Goal: Answer question/provide support: Share knowledge or assist other users

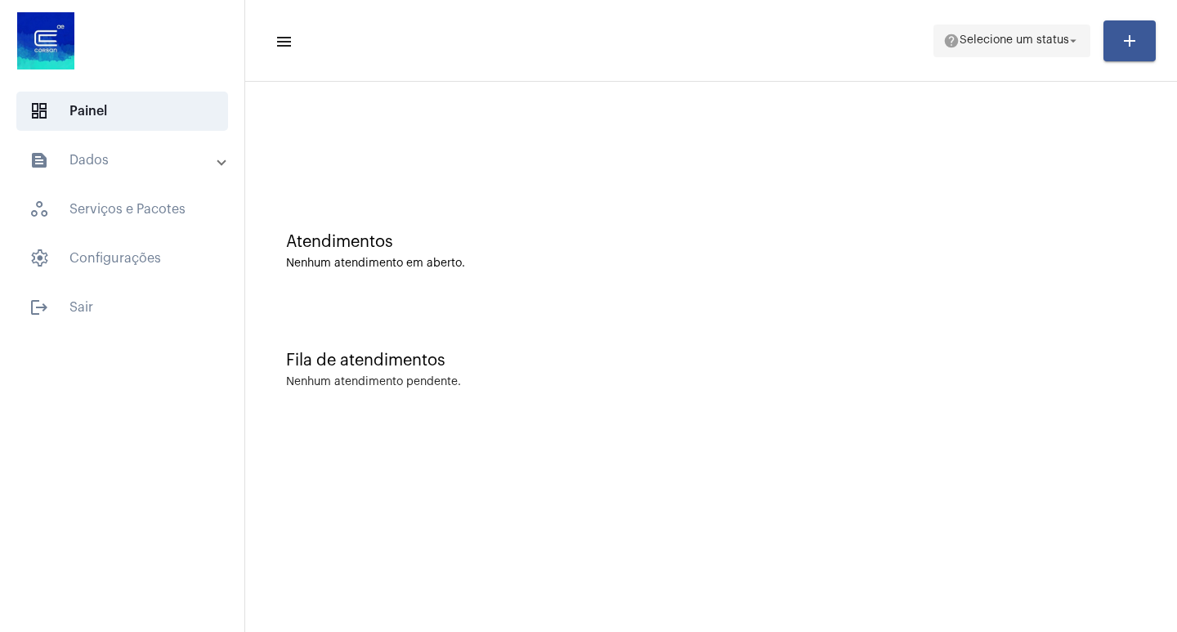
click at [984, 42] on span "Selecione um status" at bounding box center [1015, 40] width 110 height 11
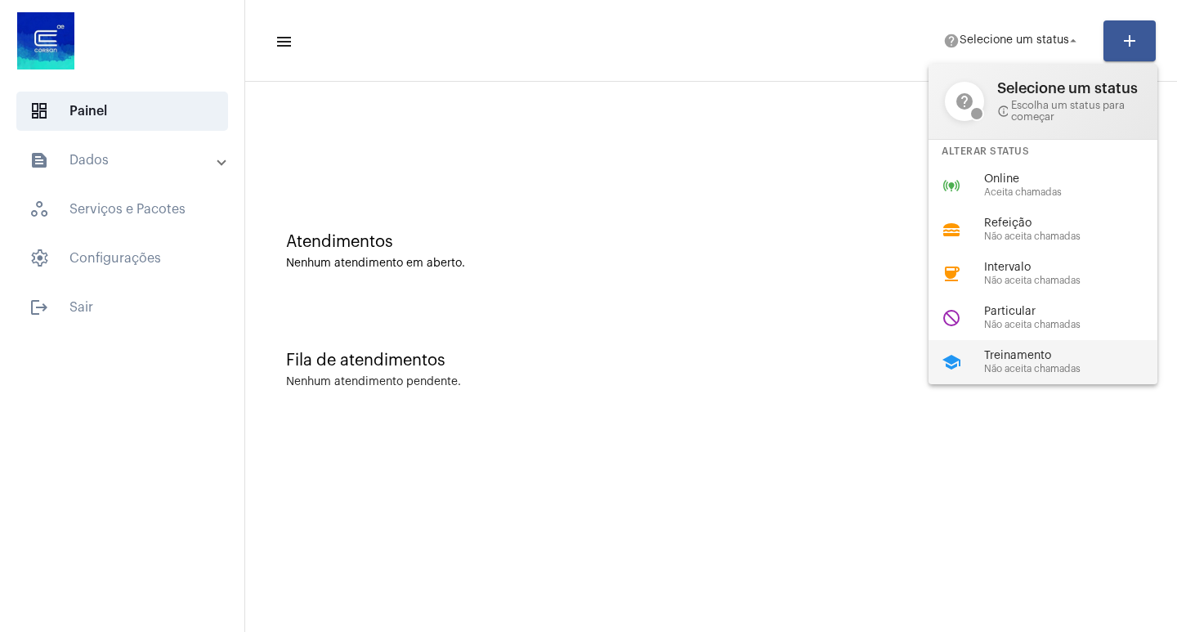
click at [982, 356] on div "school Treinamento Não aceita chamadas" at bounding box center [1056, 362] width 255 height 44
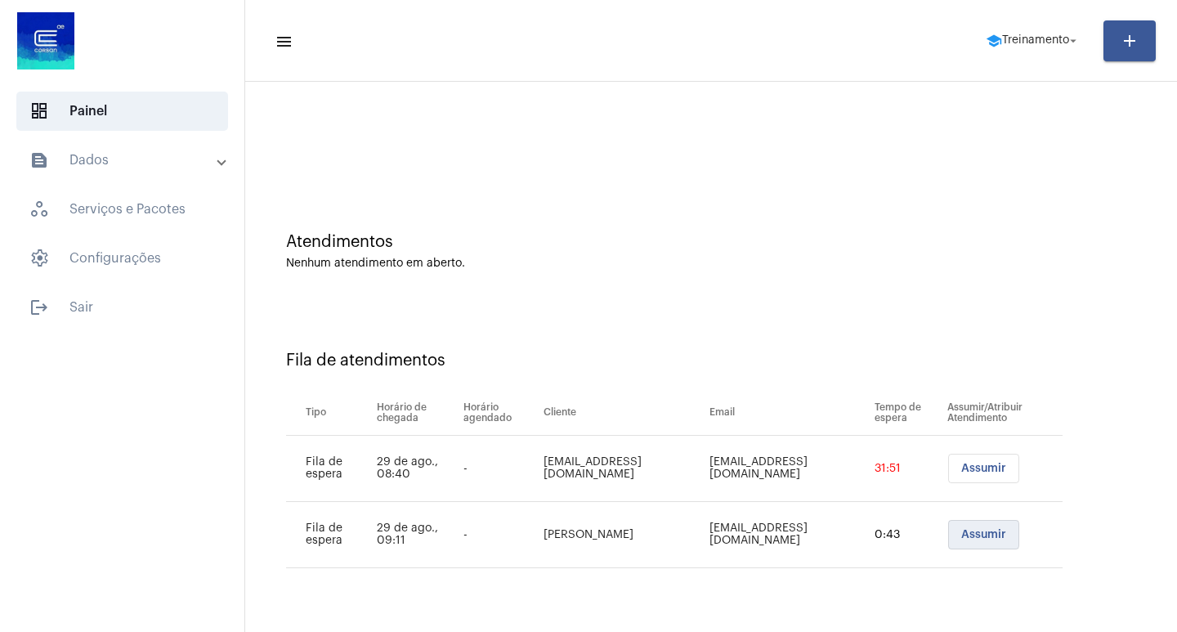
click at [953, 535] on button "Assumir" at bounding box center [983, 534] width 71 height 29
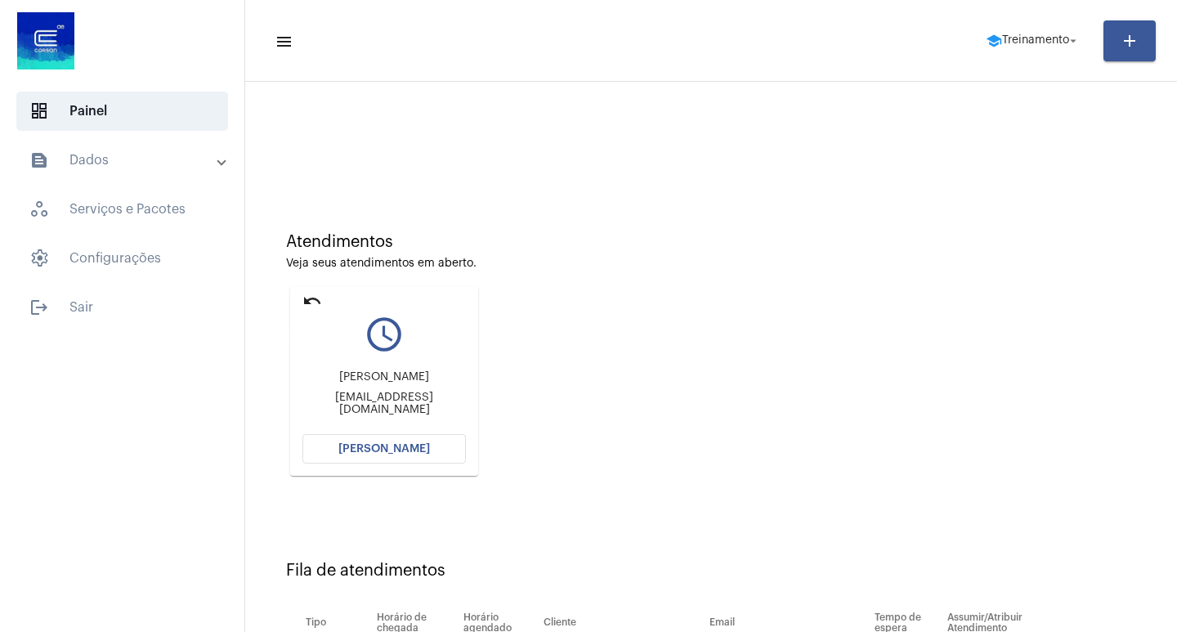
click at [310, 299] on mat-icon "undo" at bounding box center [312, 301] width 20 height 20
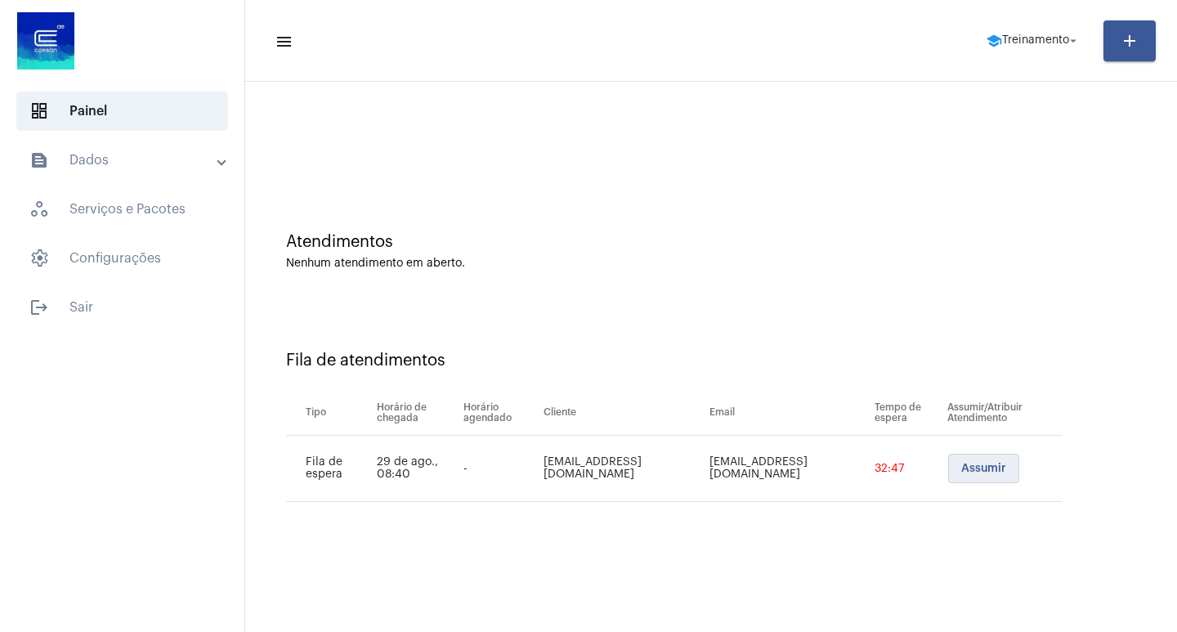
click at [993, 472] on span "Assumir" at bounding box center [983, 468] width 45 height 11
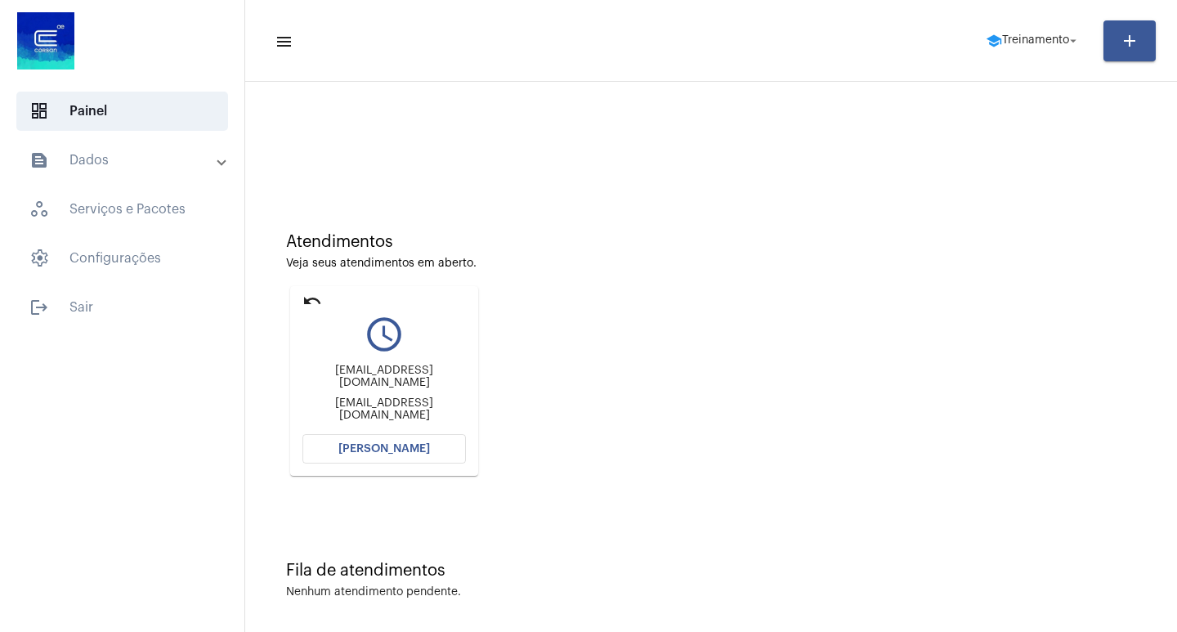
click at [407, 454] on span "[PERSON_NAME]" at bounding box center [384, 448] width 92 height 11
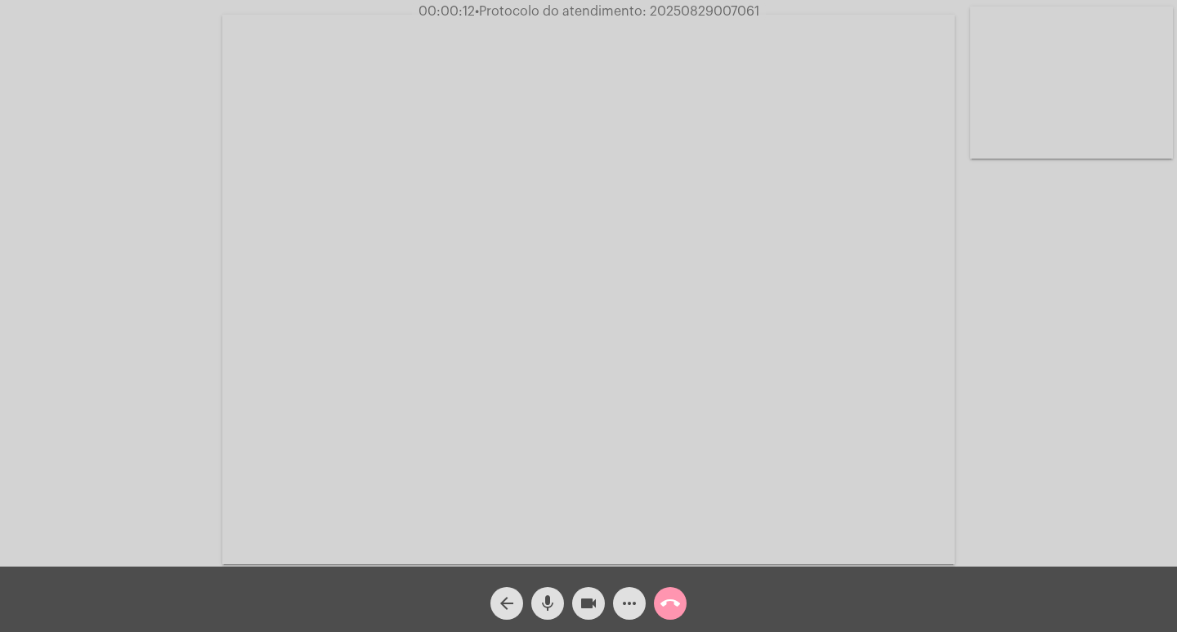
click at [1038, 412] on div "Acessando Câmera e Microfone..." at bounding box center [589, 287] width 1174 height 567
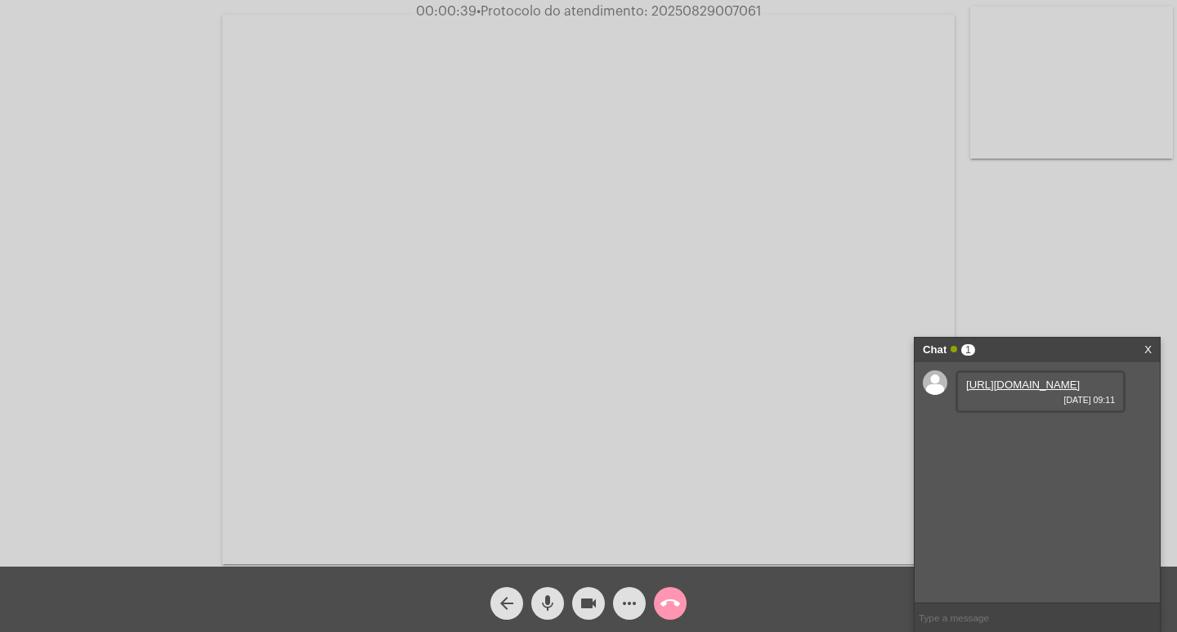
click at [1021, 391] on link "[URL][DOMAIN_NAME]" at bounding box center [1023, 385] width 114 height 12
click at [1050, 342] on div "Chat 1 X [URL][DOMAIN_NAME] [DATE] 09:11" at bounding box center [1037, 484] width 247 height 295
click at [1050, 343] on div "Chat 1" at bounding box center [1020, 350] width 195 height 25
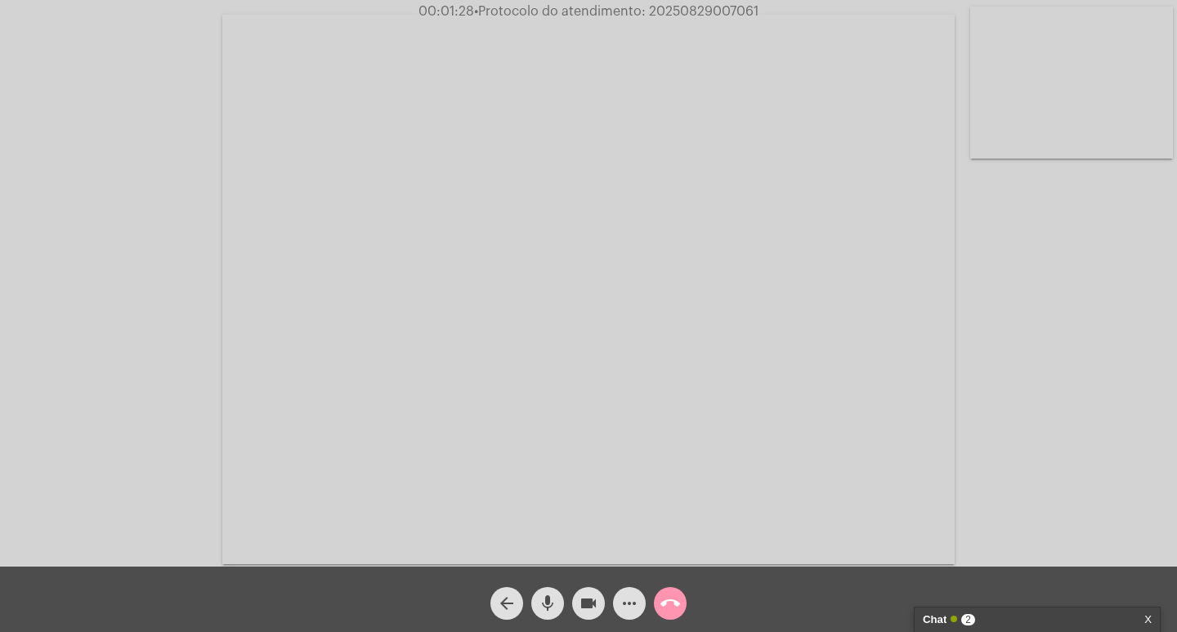
click at [1027, 611] on div "Chat 2" at bounding box center [1020, 619] width 195 height 25
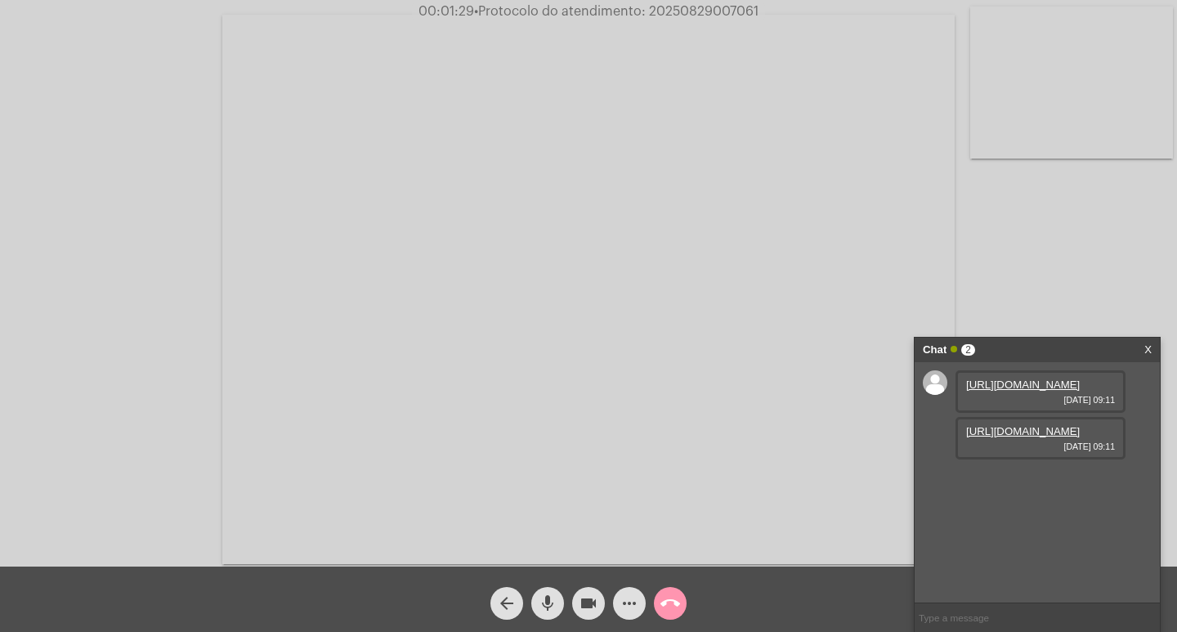
click at [1015, 437] on link "[URL][DOMAIN_NAME]" at bounding box center [1023, 431] width 114 height 12
click at [972, 628] on input "text" at bounding box center [1037, 617] width 245 height 29
click at [957, 617] on input "text" at bounding box center [1037, 617] width 245 height 29
click at [1006, 484] on span "29.744.778/0247-03" at bounding box center [1014, 478] width 96 height 12
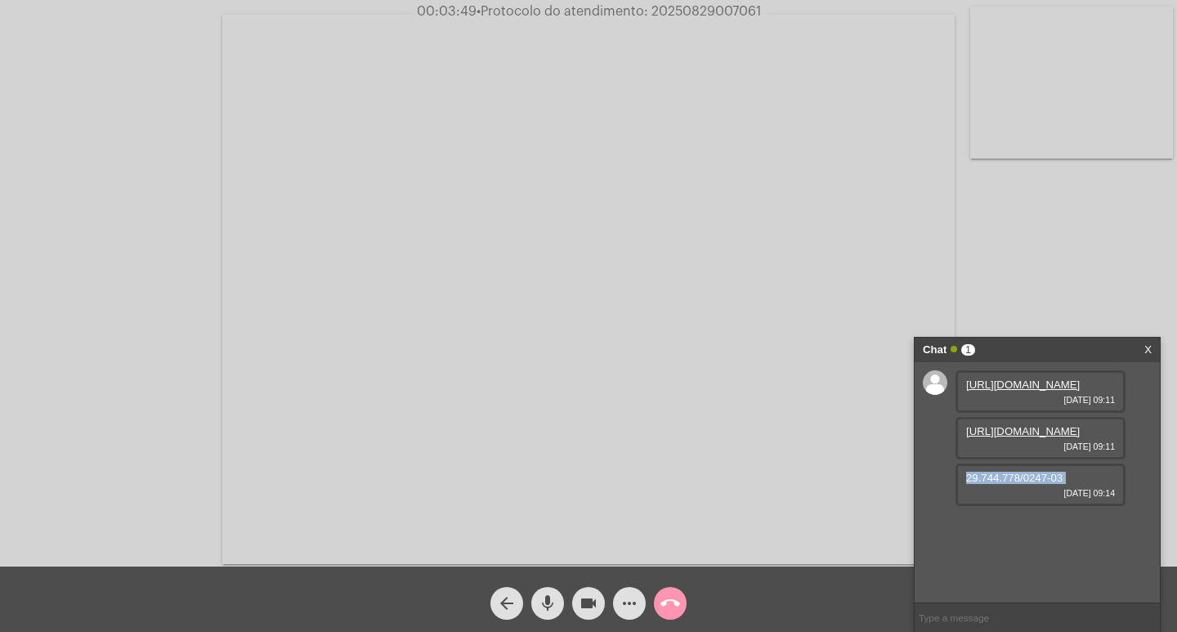
click at [1006, 484] on span "29.744.778/0247-03" at bounding box center [1014, 478] width 96 height 12
copy span "29.744.778/0247-03"
drag, startPoint x: 1109, startPoint y: 573, endPoint x: 932, endPoint y: 566, distance: 176.7
click at [932, 566] on div "[URL][DOMAIN_NAME] [DATE] 09:11 [URL][DOMAIN_NAME] [DATE] 09:[PHONE_NUMBER]/024…" at bounding box center [1037, 482] width 245 height 240
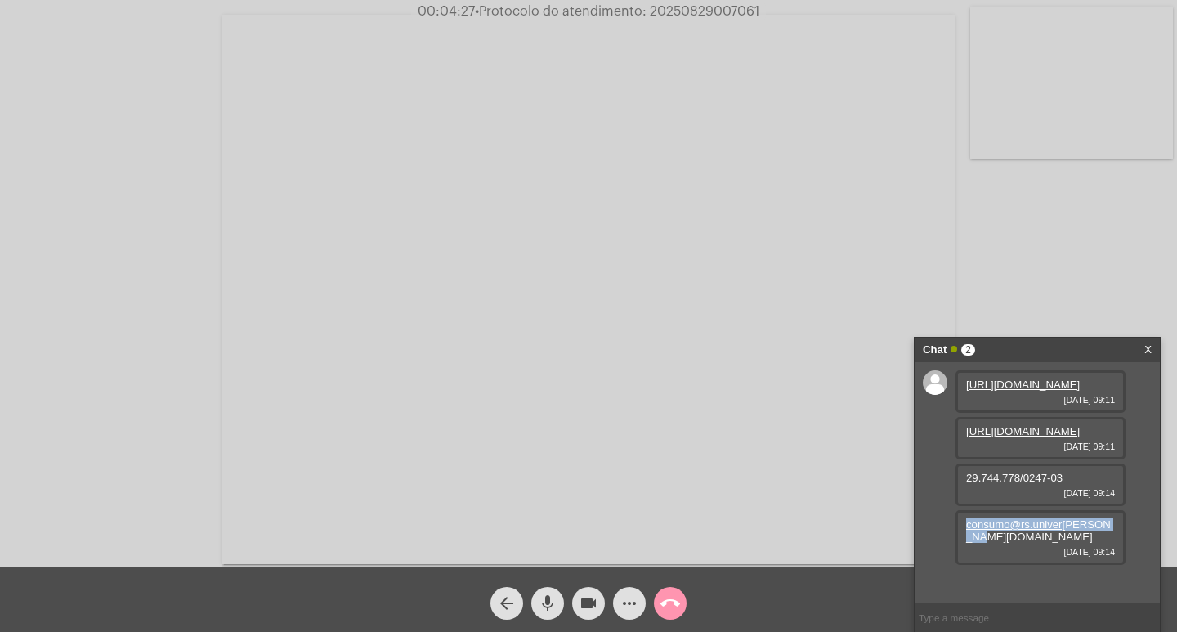
copy span "consumo@rs.univer [PERSON_NAME][DOMAIN_NAME]"
click at [1054, 344] on div "Chat 2" at bounding box center [1020, 350] width 195 height 25
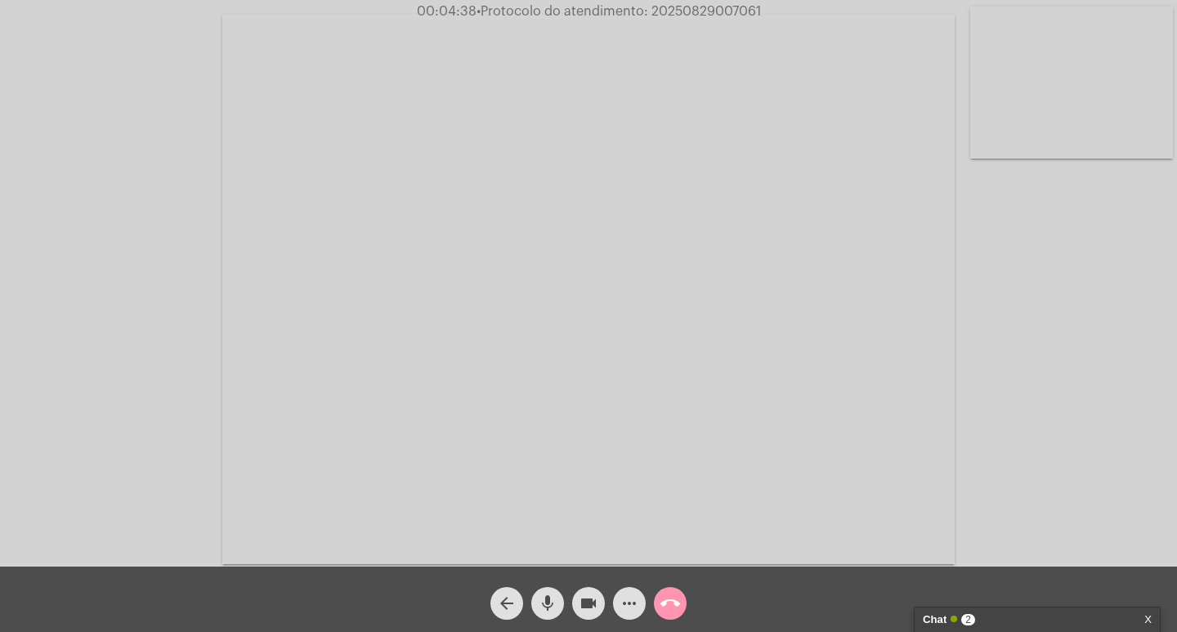
click at [673, 598] on mat-icon "call_end" at bounding box center [671, 604] width 20 height 20
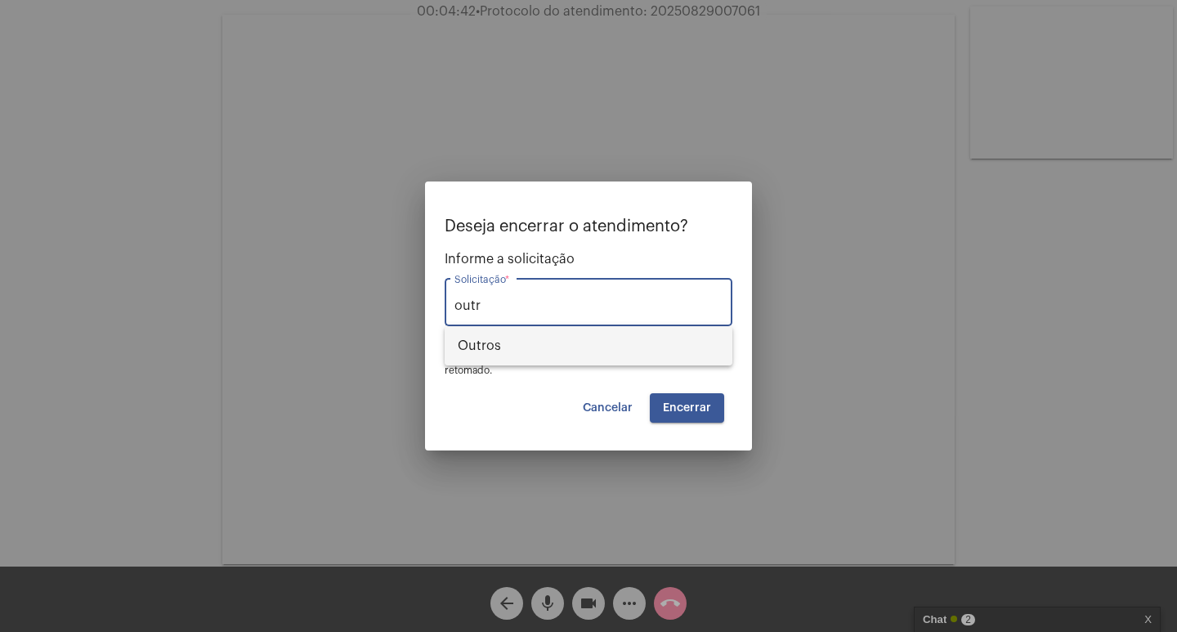
click at [460, 354] on span "Outros" at bounding box center [589, 345] width 262 height 39
type input "Outros"
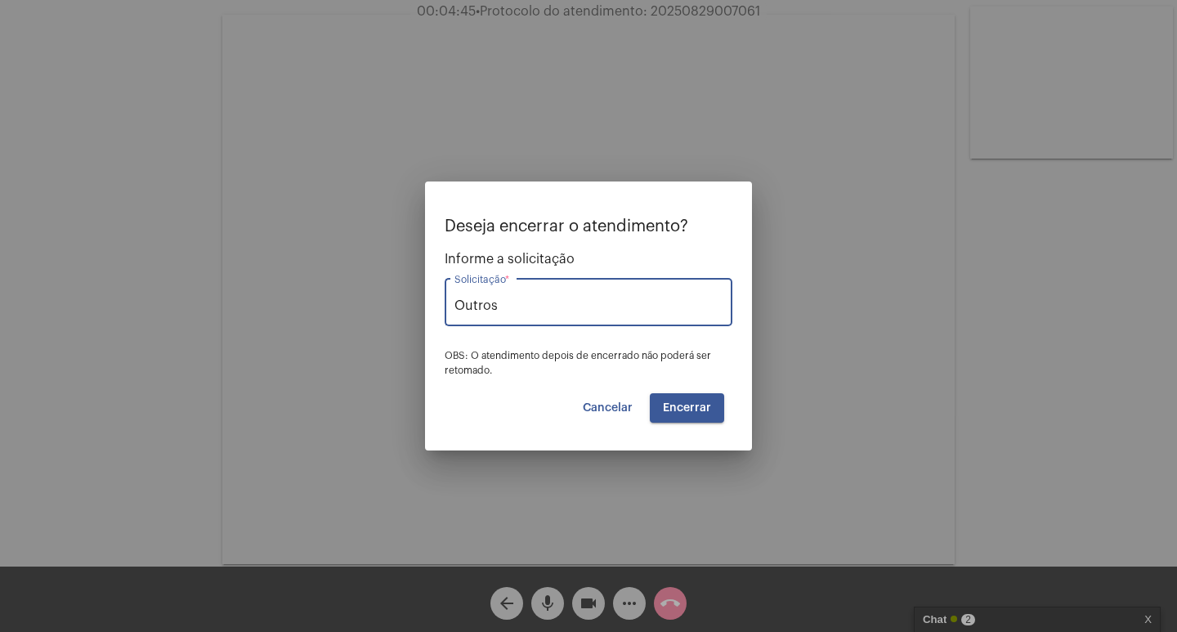
click at [687, 401] on button "Encerrar" at bounding box center [687, 407] width 74 height 29
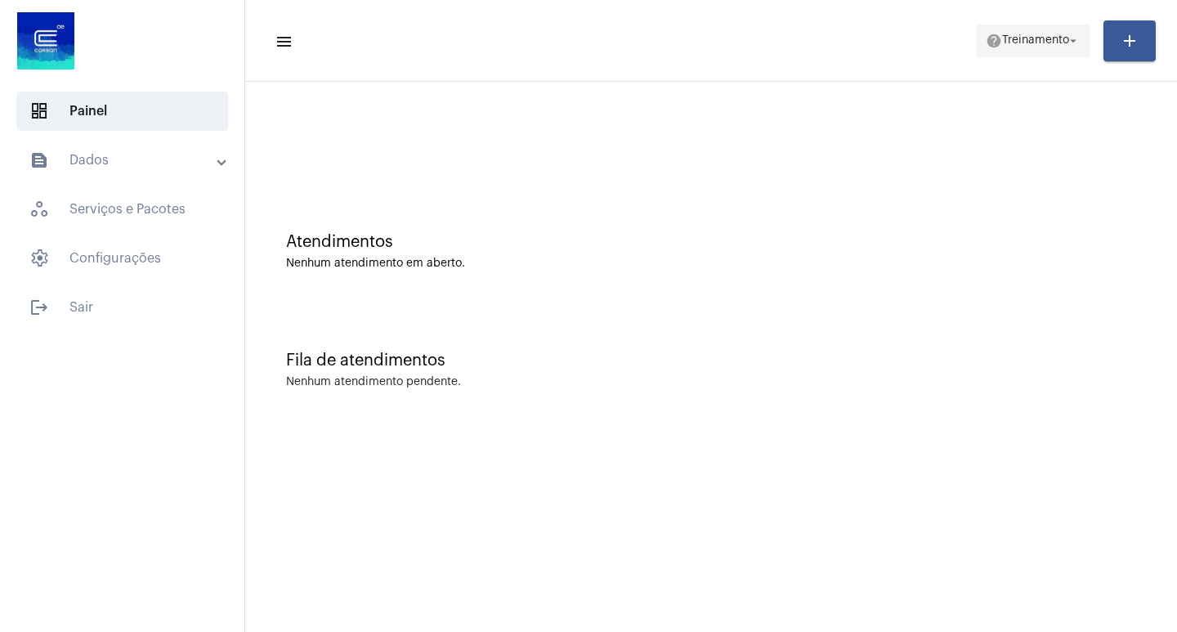
click at [1055, 42] on span "Treinamento" at bounding box center [1035, 40] width 67 height 11
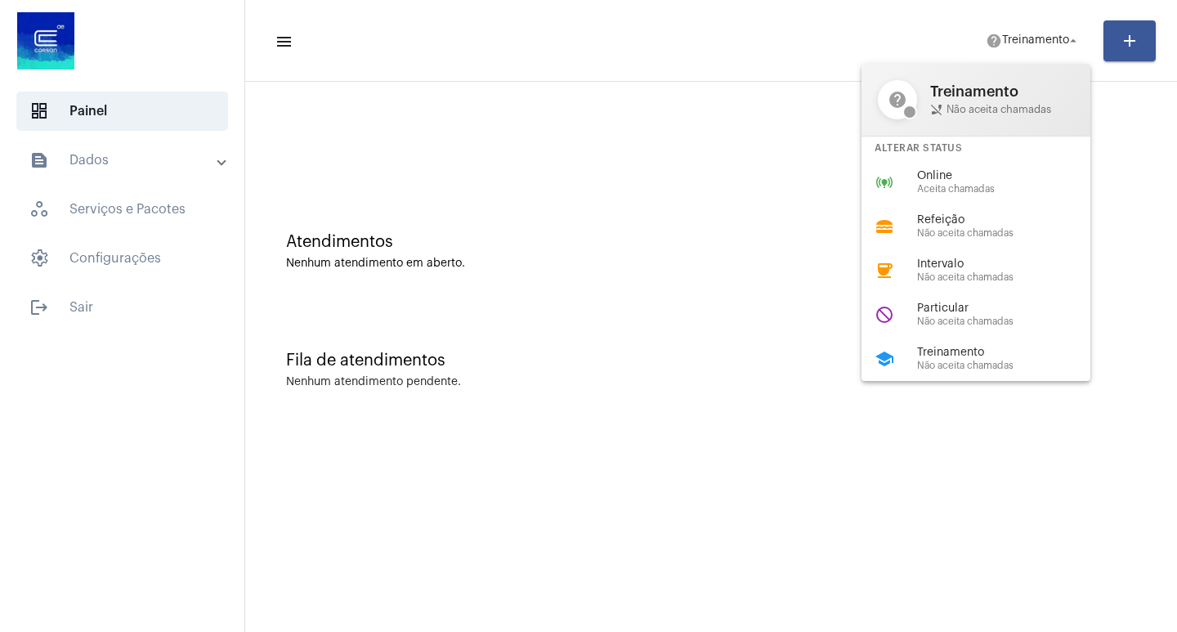
click at [688, 303] on div at bounding box center [588, 316] width 1177 height 632
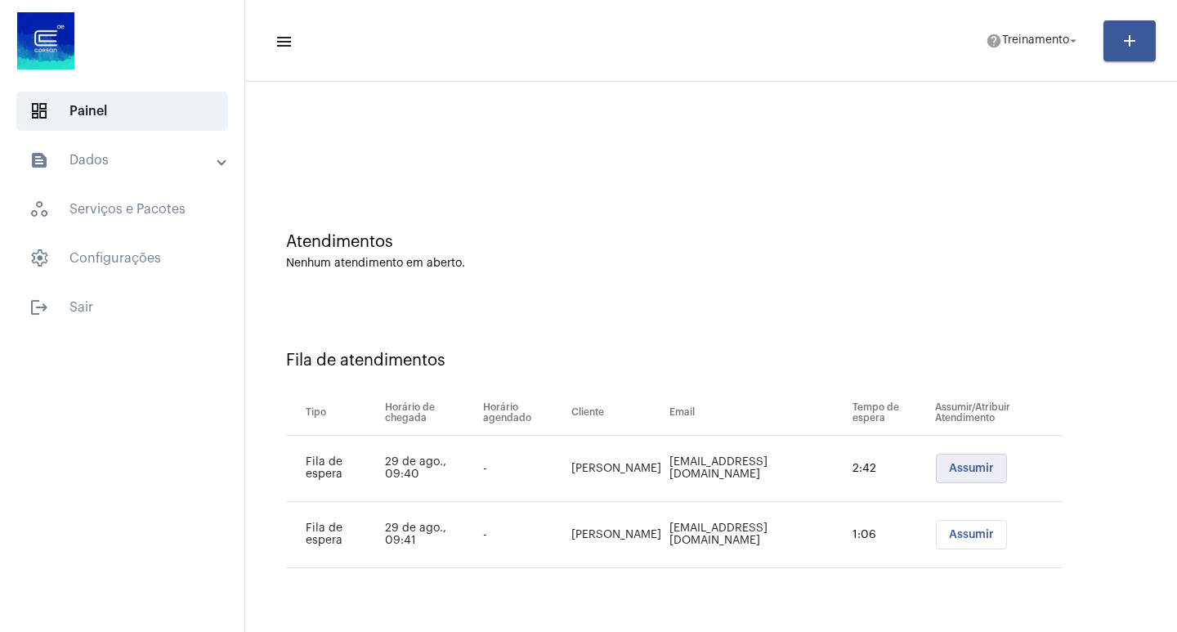
click at [975, 468] on span "Assumir" at bounding box center [971, 468] width 45 height 11
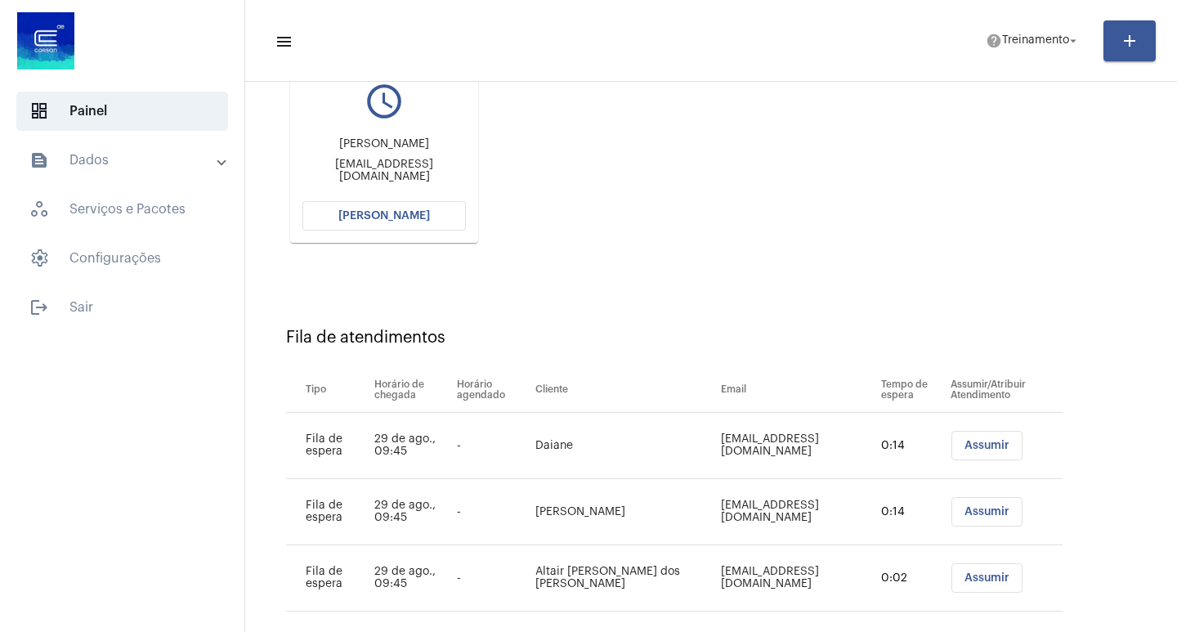
scroll to position [257, 0]
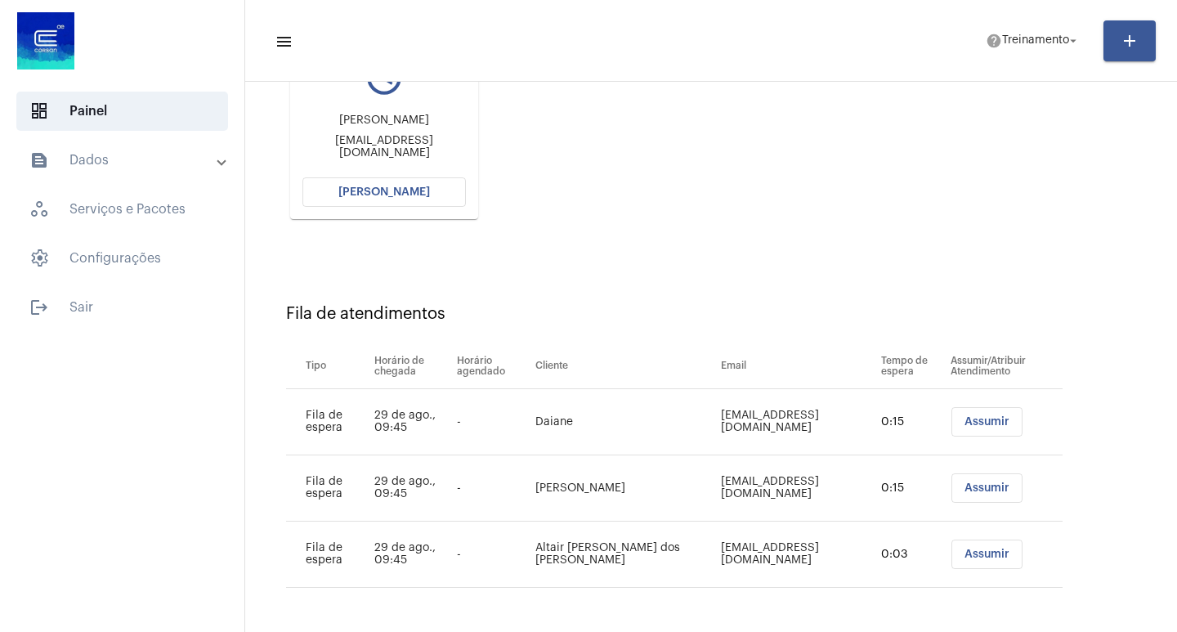
click at [409, 191] on span "[PERSON_NAME]" at bounding box center [384, 191] width 92 height 11
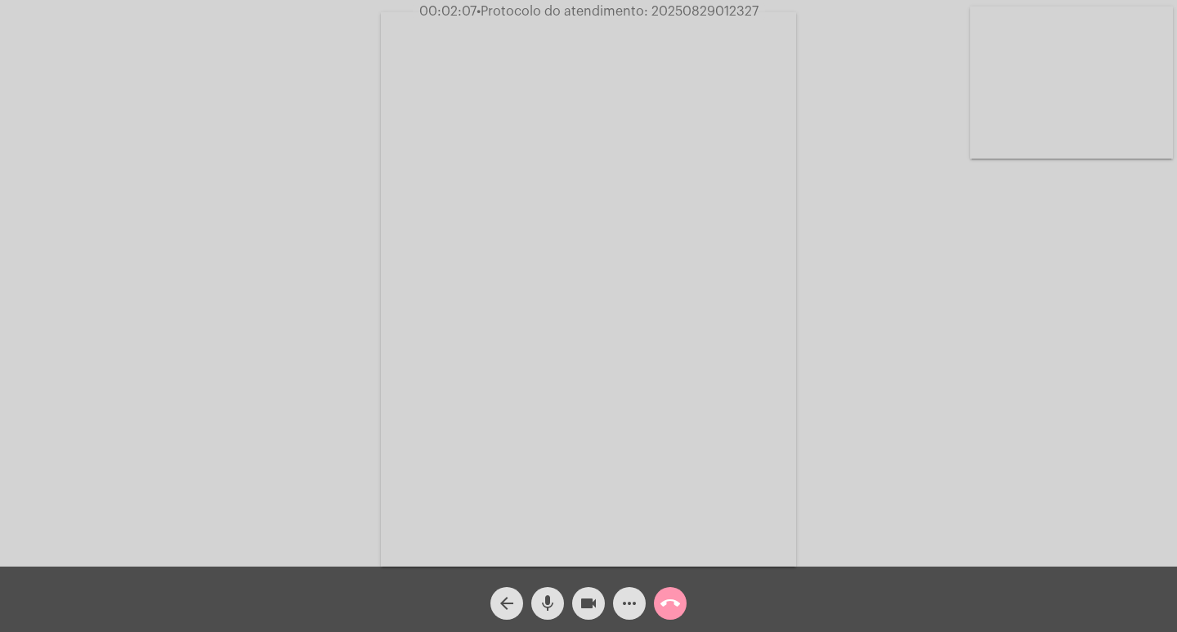
click at [301, 186] on div "Acessando Câmera e Microfone..." at bounding box center [589, 287] width 1174 height 567
click at [673, 12] on span "• Protocolo do atendimento: 20250829012327" at bounding box center [618, 11] width 282 height 13
click at [680, 603] on button "call_end" at bounding box center [670, 603] width 33 height 33
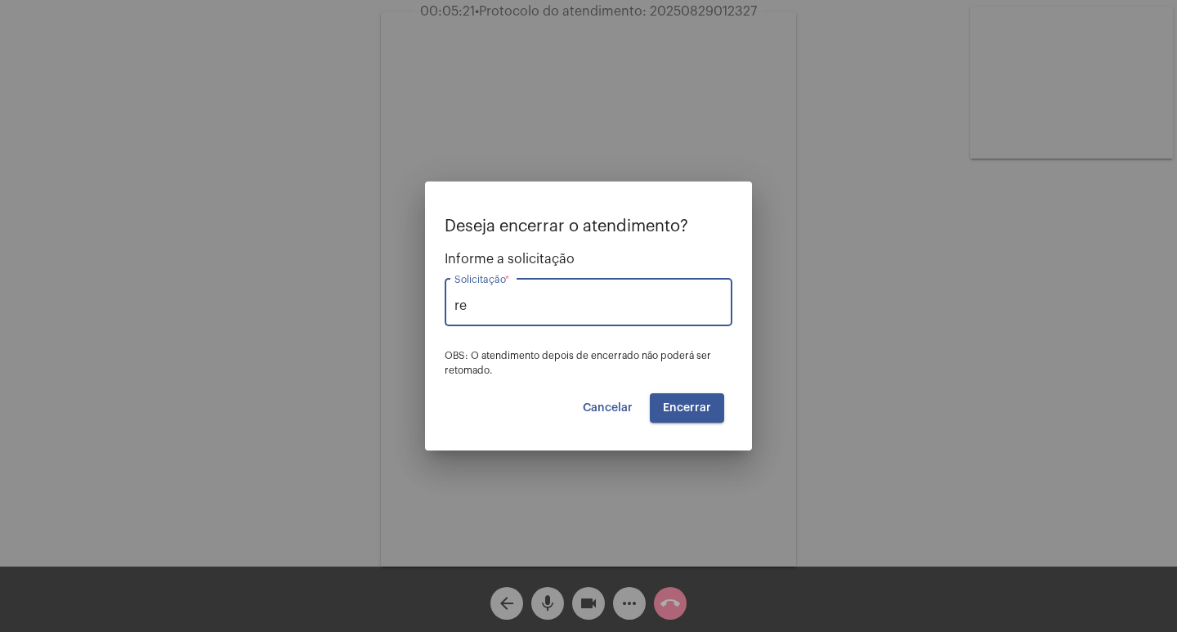
type input "r"
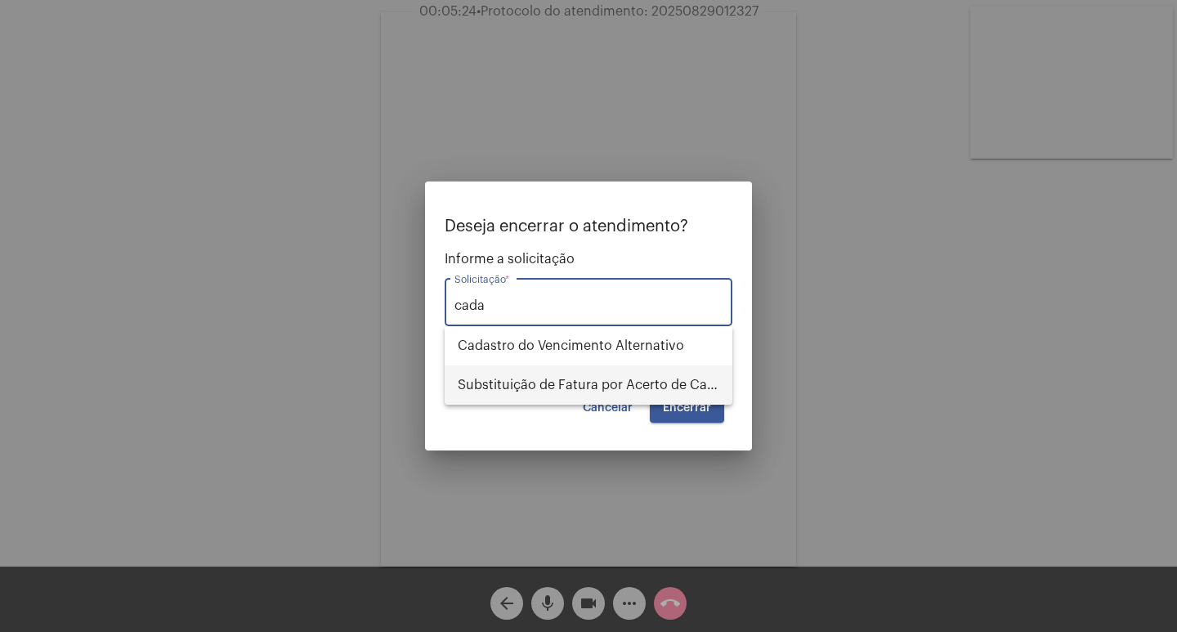
click at [596, 373] on span "Substituição de Fatura por Acerto de Cadastro" at bounding box center [589, 384] width 262 height 39
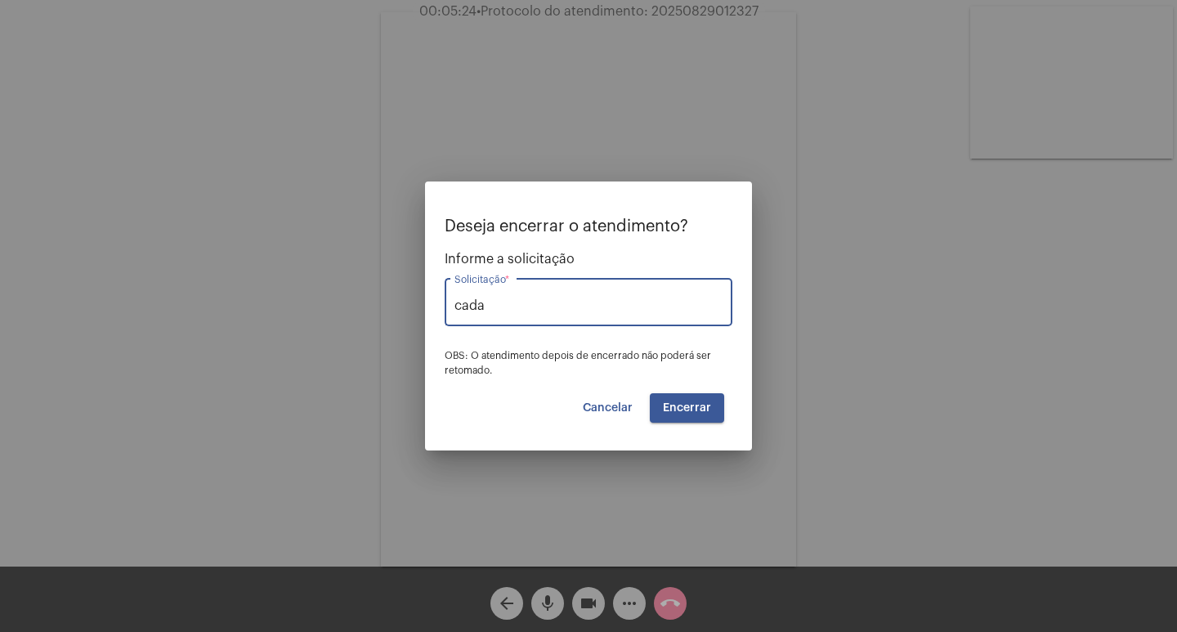
type input "Substituição de Fatura por Acerto de Cadastro"
click at [695, 406] on span "Encerrar" at bounding box center [687, 407] width 48 height 11
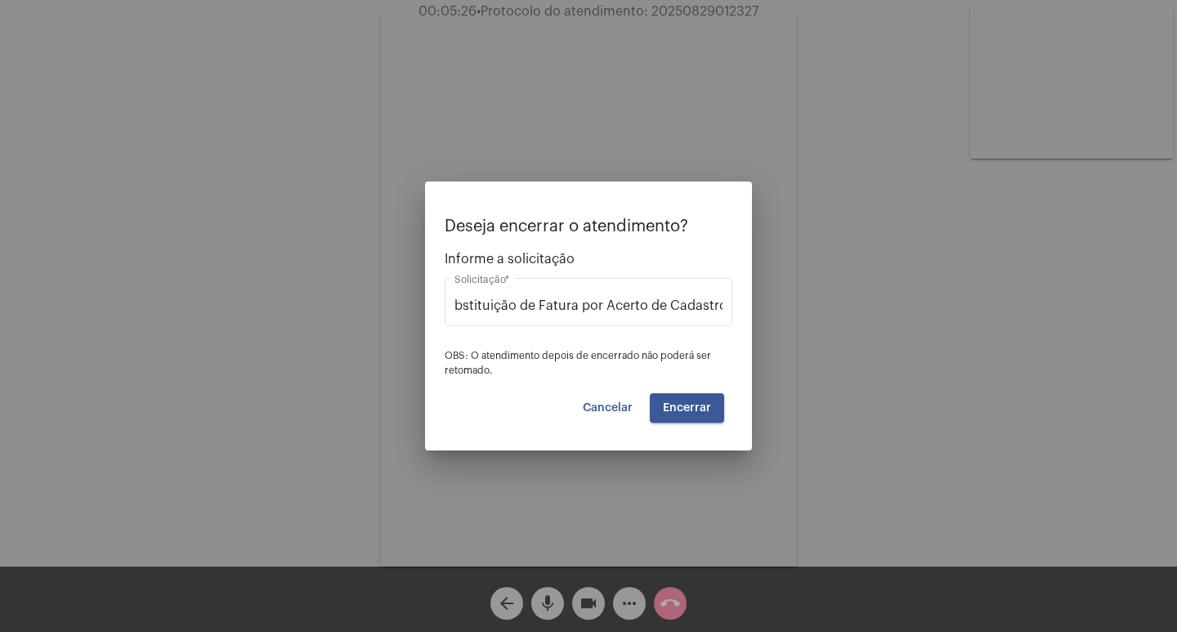
scroll to position [0, 0]
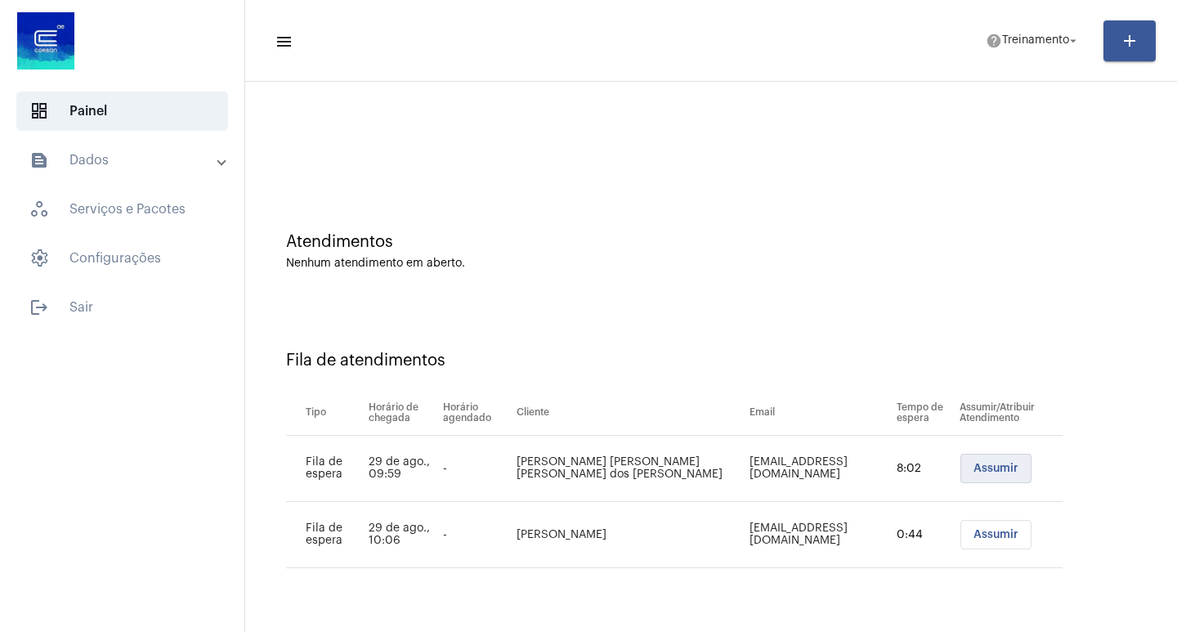
click at [979, 471] on span "Assumir" at bounding box center [996, 468] width 45 height 11
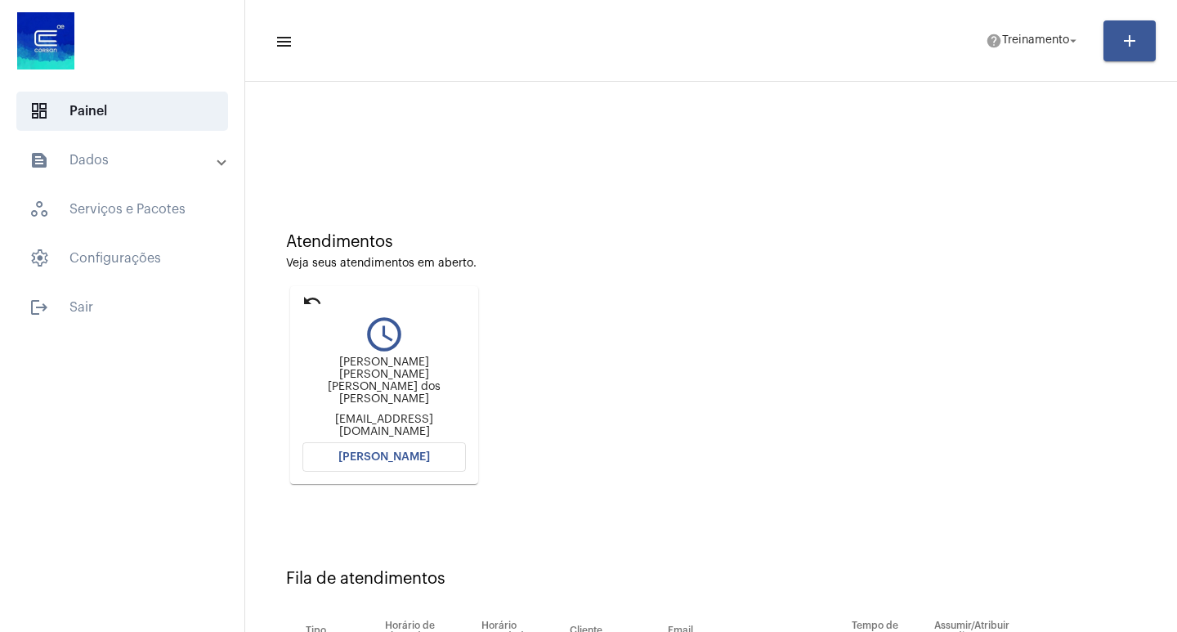
click at [413, 451] on span "[PERSON_NAME]" at bounding box center [384, 456] width 92 height 11
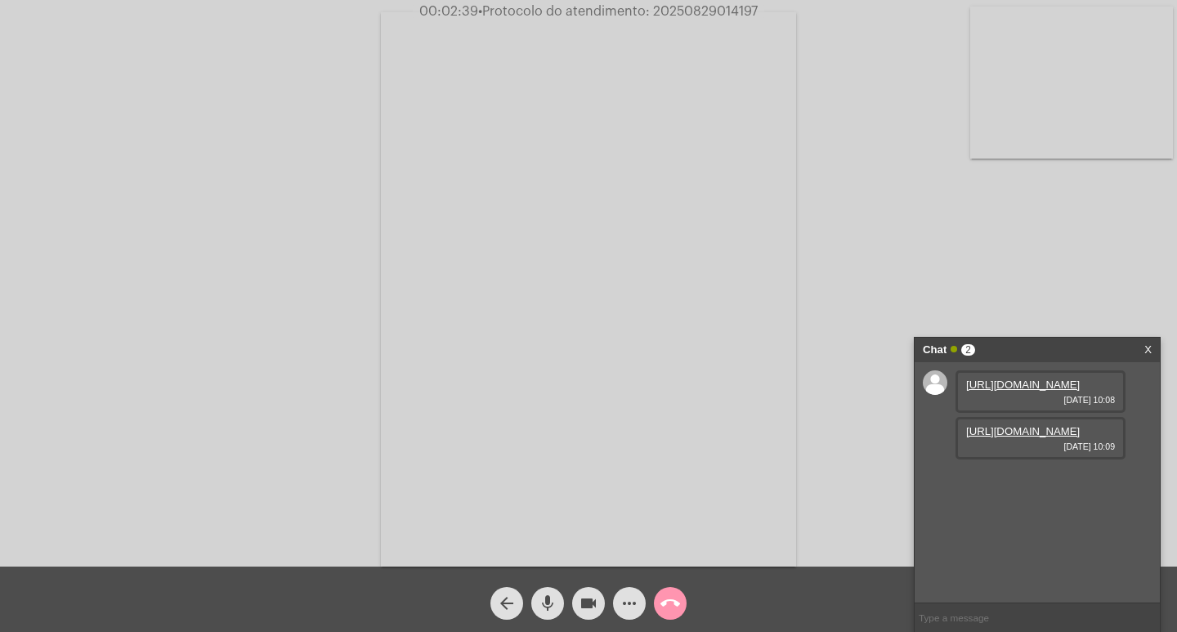
click at [1035, 391] on link "[URL][DOMAIN_NAME]" at bounding box center [1023, 385] width 114 height 12
click at [677, 609] on mat-icon "call_end" at bounding box center [671, 604] width 20 height 20
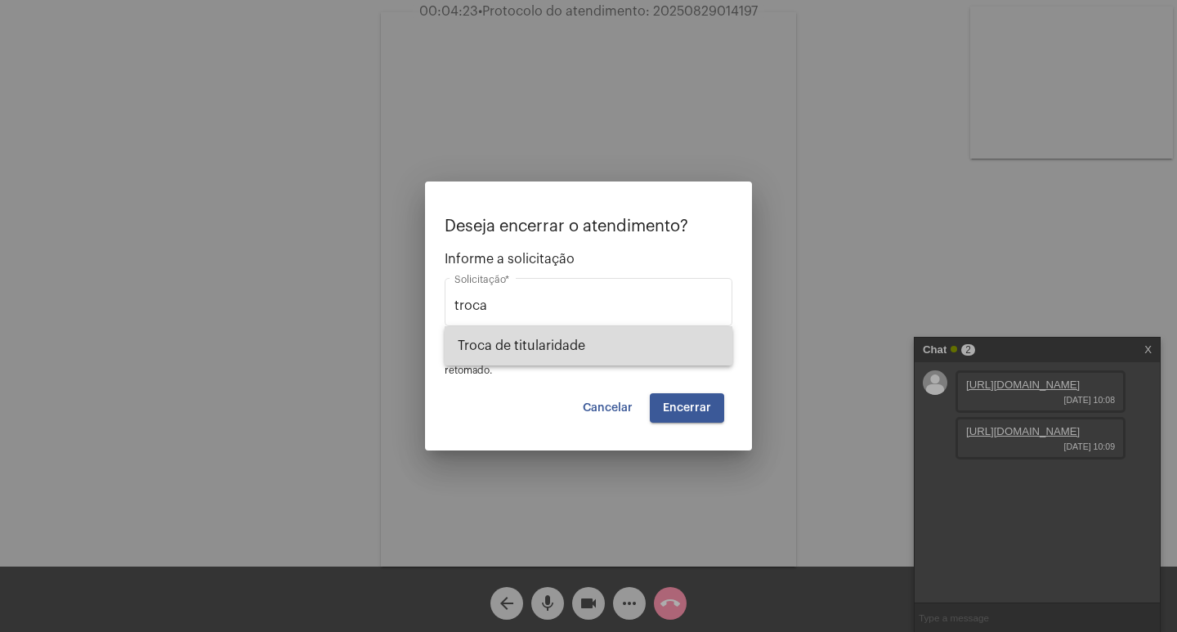
click at [527, 342] on span "Troca de titularidade" at bounding box center [589, 345] width 262 height 39
type input "Troca de titularidade"
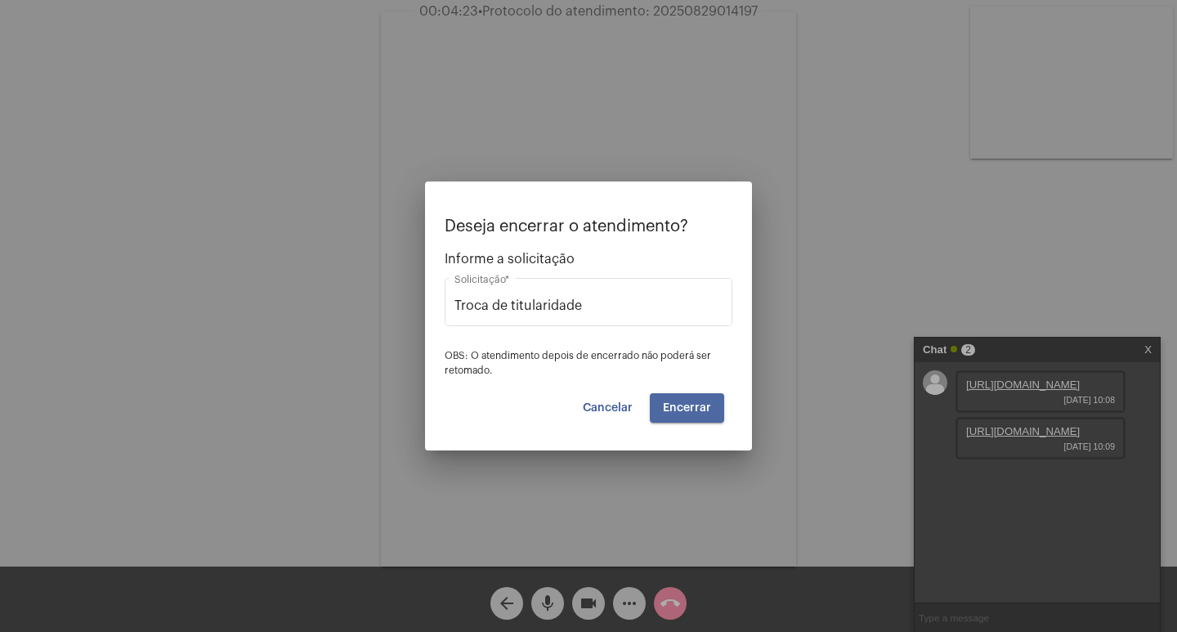
click at [698, 406] on span "Encerrar" at bounding box center [687, 407] width 48 height 11
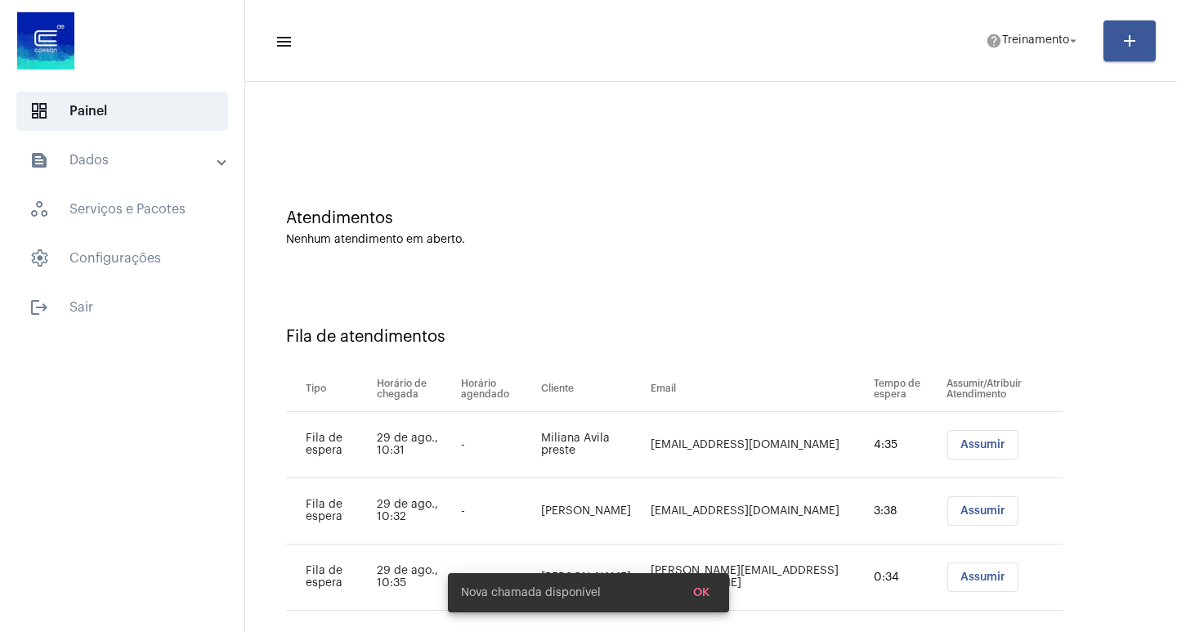
scroll to position [47, 0]
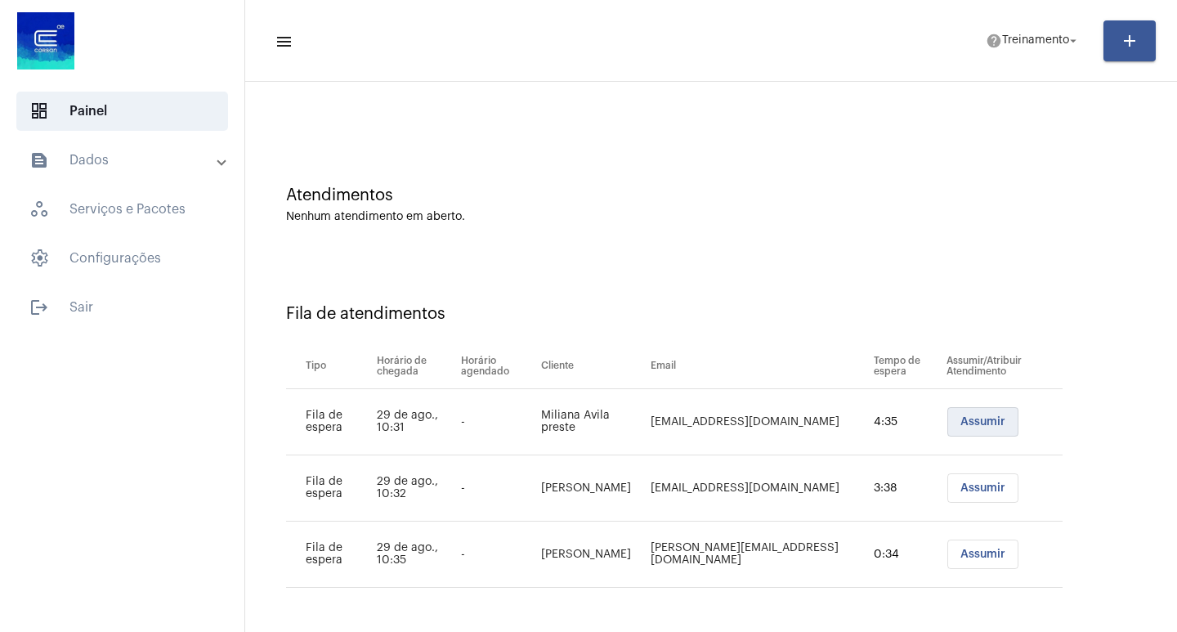
click at [948, 428] on button "Assumir" at bounding box center [983, 421] width 71 height 29
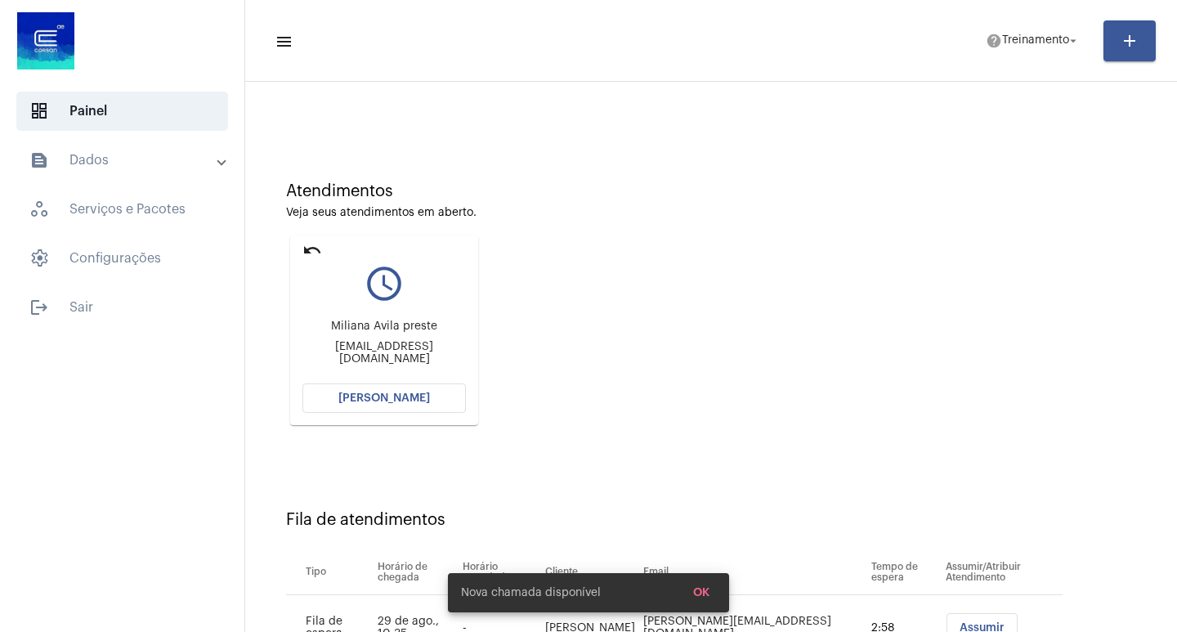
scroll to position [124, 0]
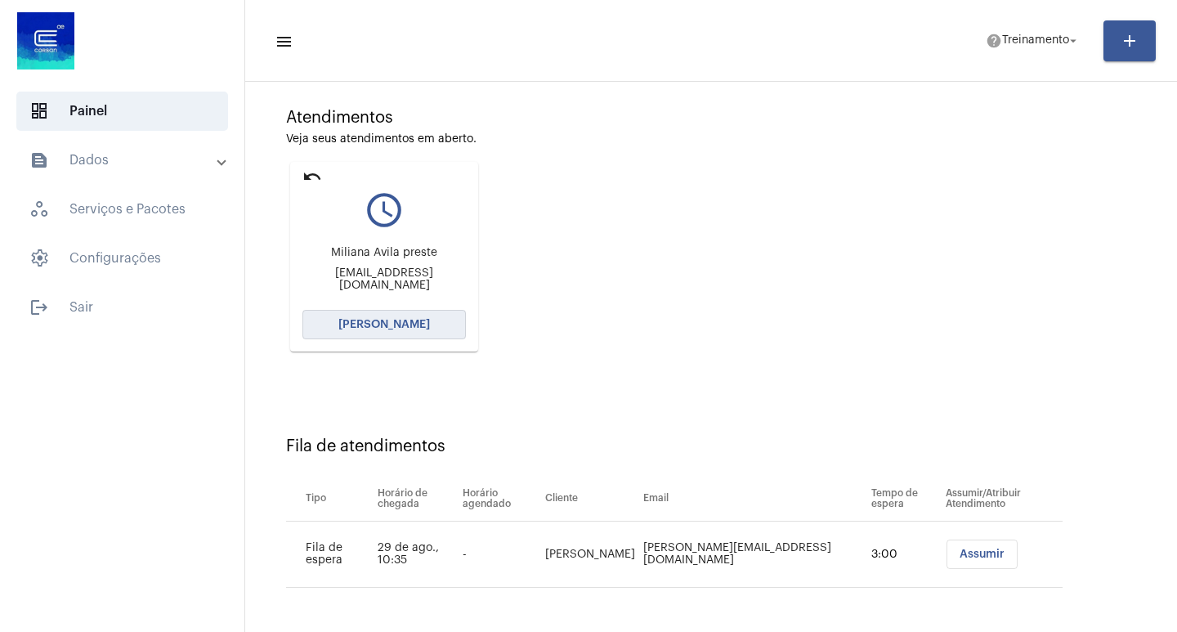
click at [373, 323] on span "[PERSON_NAME]" at bounding box center [384, 324] width 92 height 11
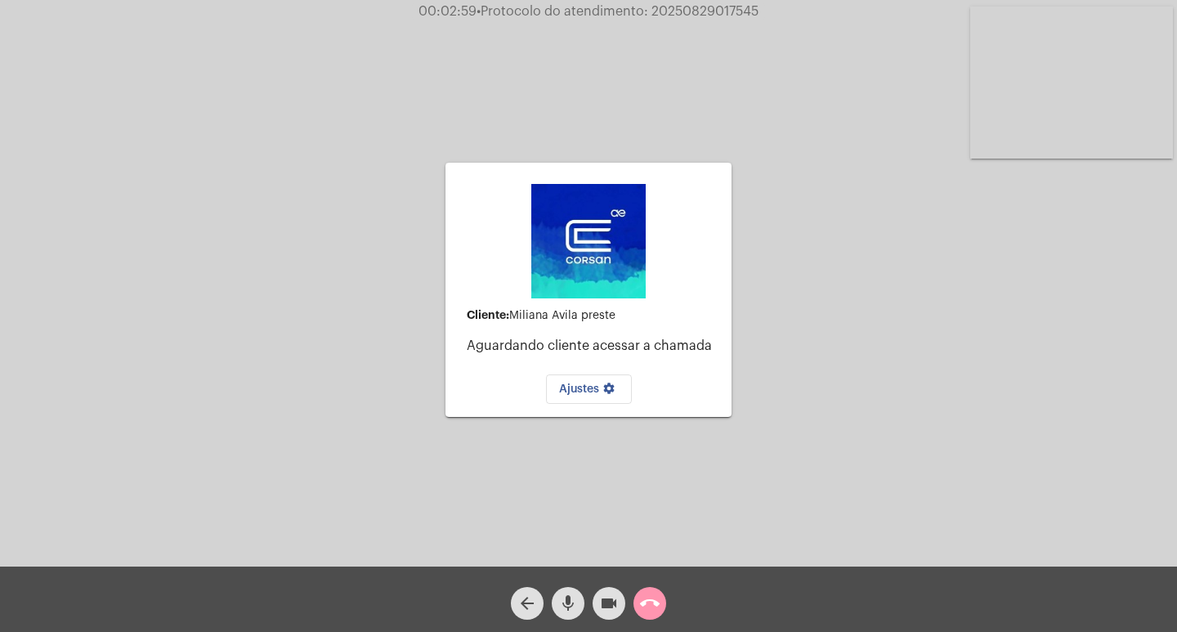
click at [656, 606] on mat-icon "call_end" at bounding box center [650, 604] width 20 height 20
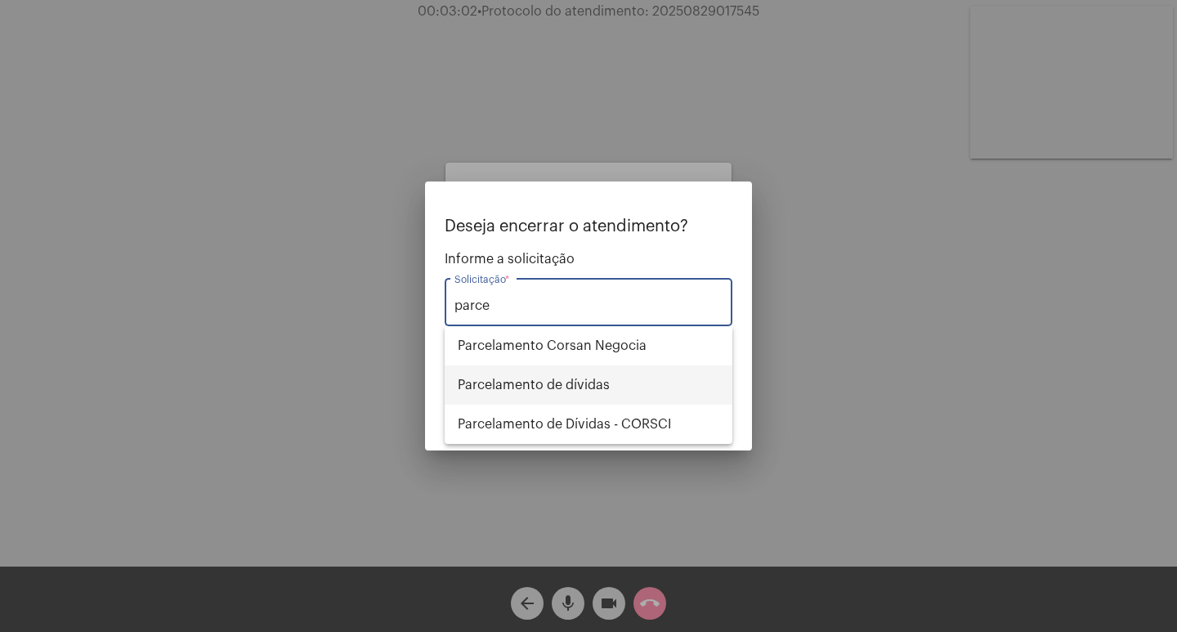
click at [595, 388] on span "Parcelamento de dívidas" at bounding box center [589, 384] width 262 height 39
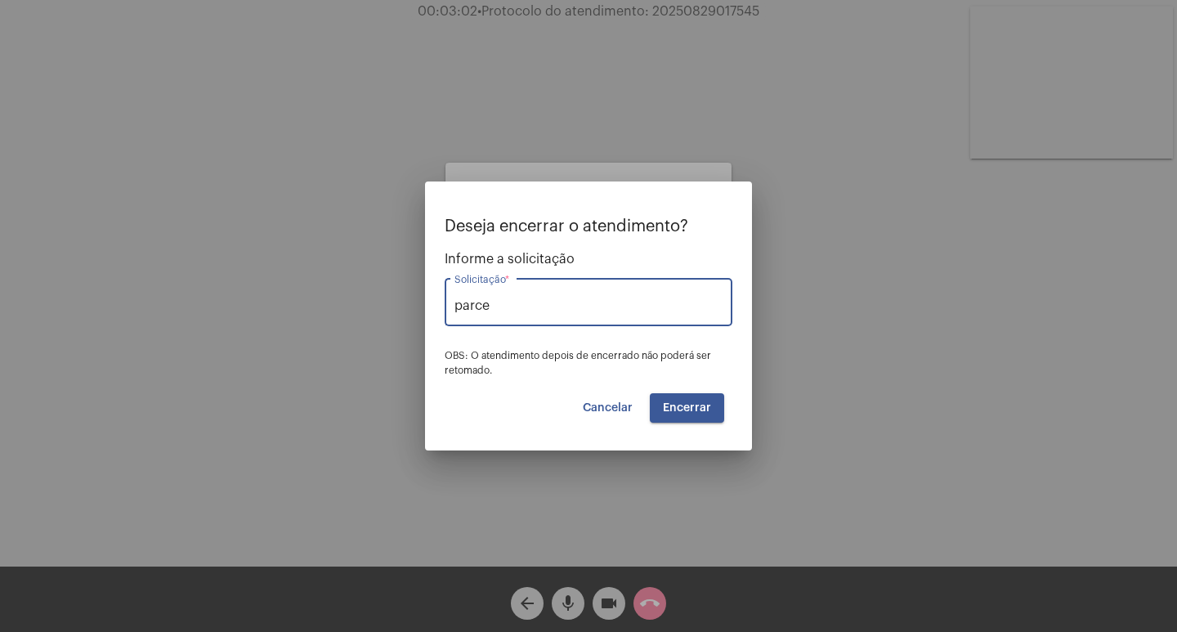
type input "Parcelamento de dívidas"
click at [674, 404] on span "Encerrar" at bounding box center [687, 407] width 48 height 11
